Goal: Find specific page/section: Find specific page/section

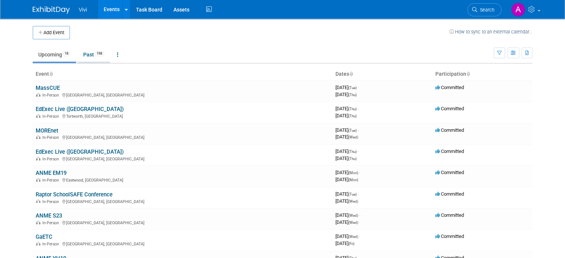
click at [98, 56] on link "Past 198" at bounding box center [94, 55] width 32 height 14
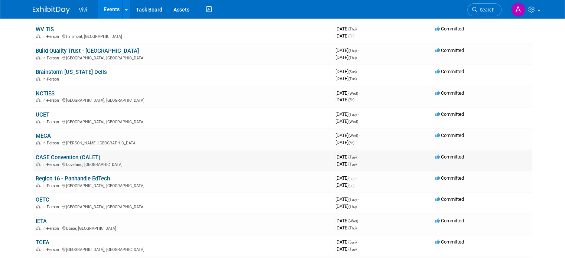
scroll to position [780, 0]
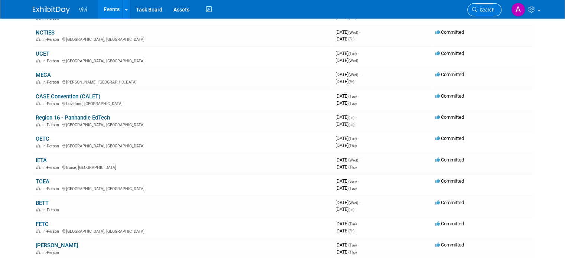
click at [487, 12] on span "Search" at bounding box center [485, 10] width 17 height 6
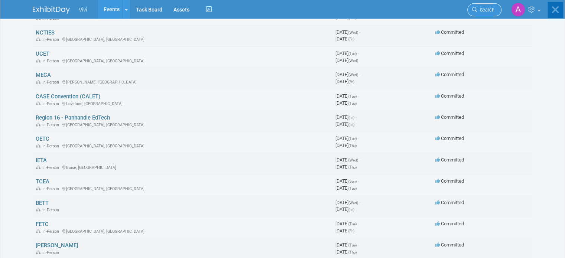
scroll to position [0, 0]
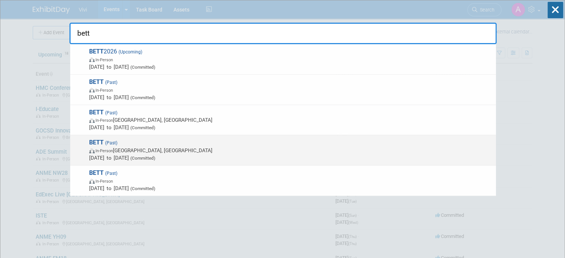
type input "bett"
click at [147, 153] on span "In-Person [GEOGRAPHIC_DATA], [GEOGRAPHIC_DATA]" at bounding box center [290, 150] width 403 height 7
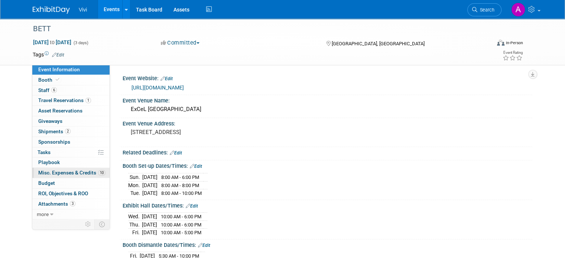
click at [60, 173] on span "Misc. Expenses & Credits 10" at bounding box center [71, 173] width 67 height 6
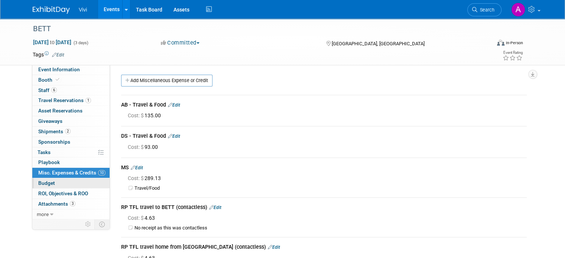
click at [57, 180] on link "Budget" at bounding box center [70, 183] width 77 height 10
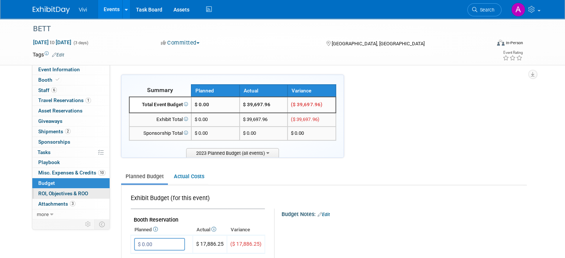
click at [57, 192] on span "ROI, Objectives & ROO 0" at bounding box center [63, 194] width 50 height 6
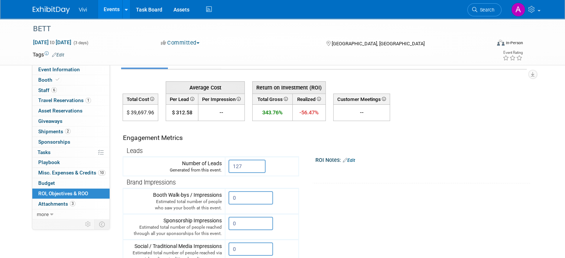
scroll to position [37, 0]
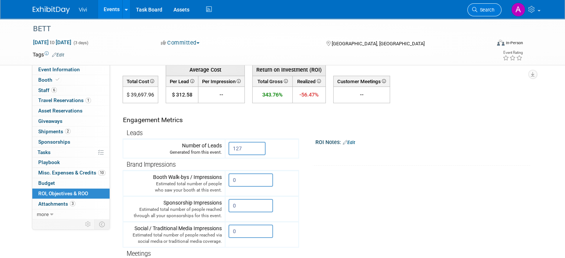
click at [486, 10] on span "Search" at bounding box center [485, 10] width 17 height 6
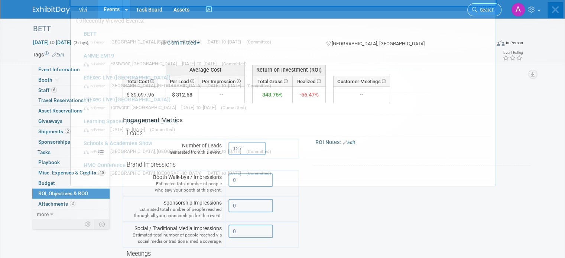
scroll to position [0, 0]
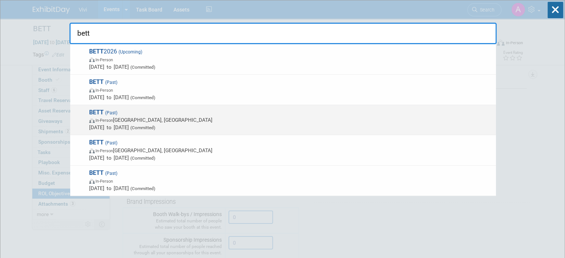
type input "bett"
click at [172, 117] on span "In-Person [GEOGRAPHIC_DATA], [GEOGRAPHIC_DATA]" at bounding box center [290, 119] width 403 height 7
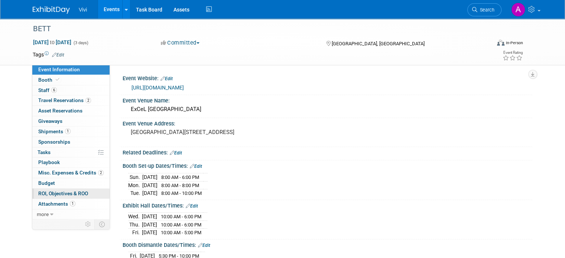
click at [57, 195] on span "ROI, Objectives & ROO 0" at bounding box center [63, 194] width 50 height 6
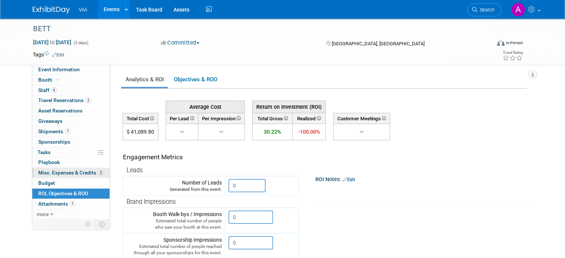
click at [56, 170] on span "Misc. Expenses & Credits 2" at bounding box center [70, 173] width 65 height 6
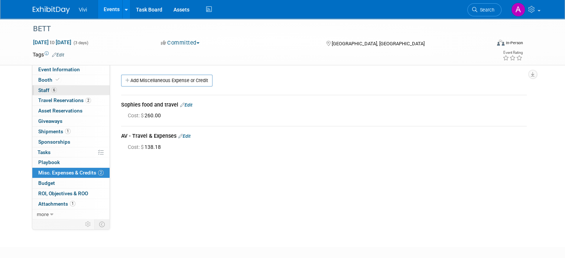
click at [58, 93] on link "6 Staff 6" at bounding box center [70, 90] width 77 height 10
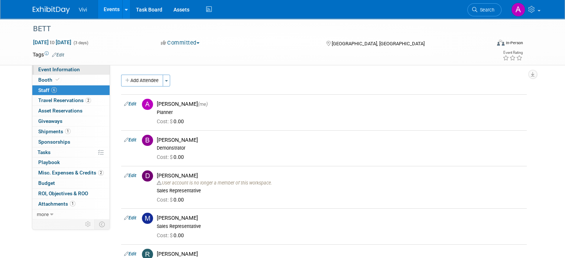
click at [78, 69] on link "Event Information" at bounding box center [70, 70] width 77 height 10
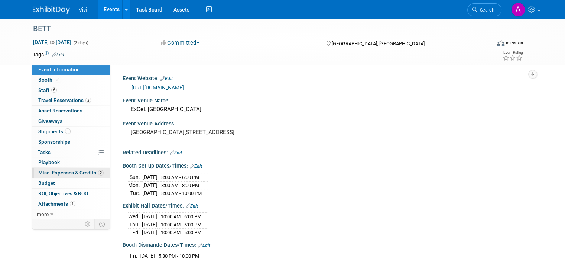
click at [73, 170] on span "Misc. Expenses & Credits 2" at bounding box center [70, 173] width 65 height 6
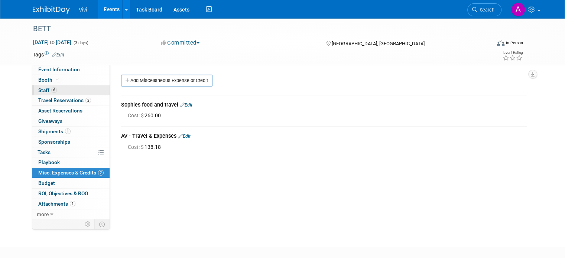
click at [69, 88] on link "6 Staff 6" at bounding box center [70, 90] width 77 height 10
